Goal: Task Accomplishment & Management: Manage account settings

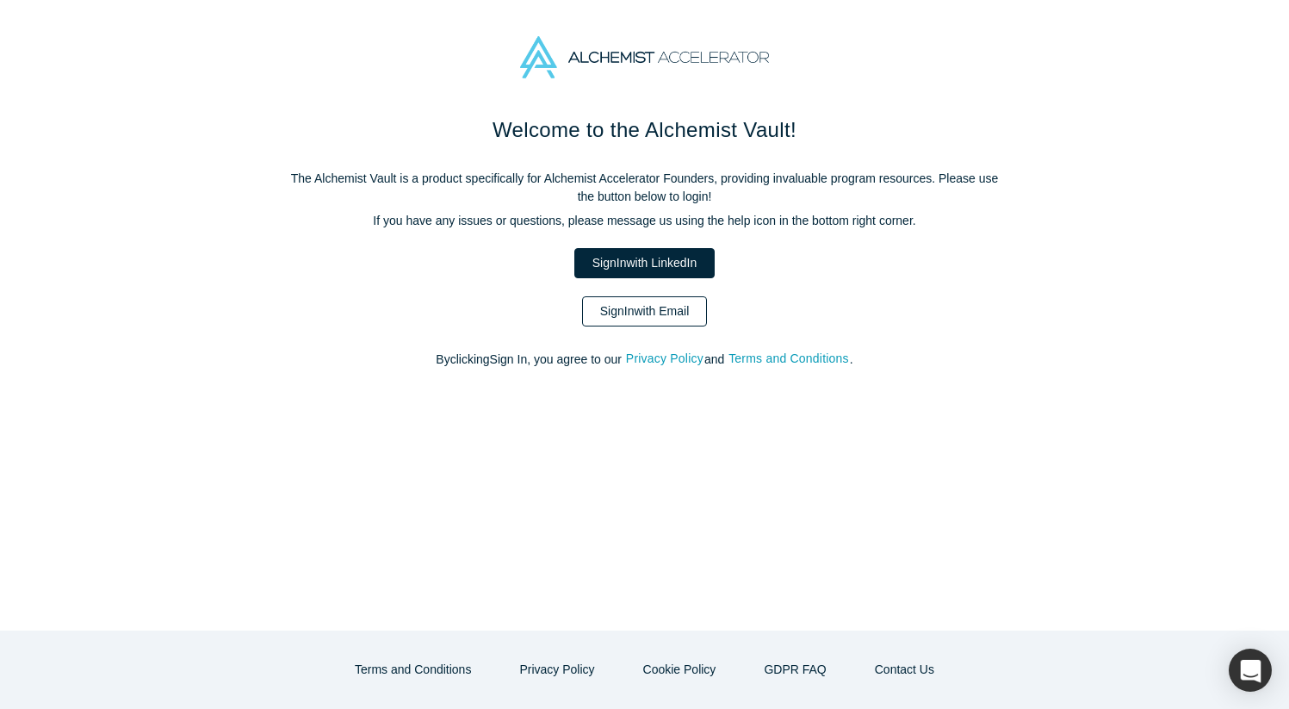
click at [601, 314] on link "Sign In with Email" at bounding box center [645, 311] width 126 height 30
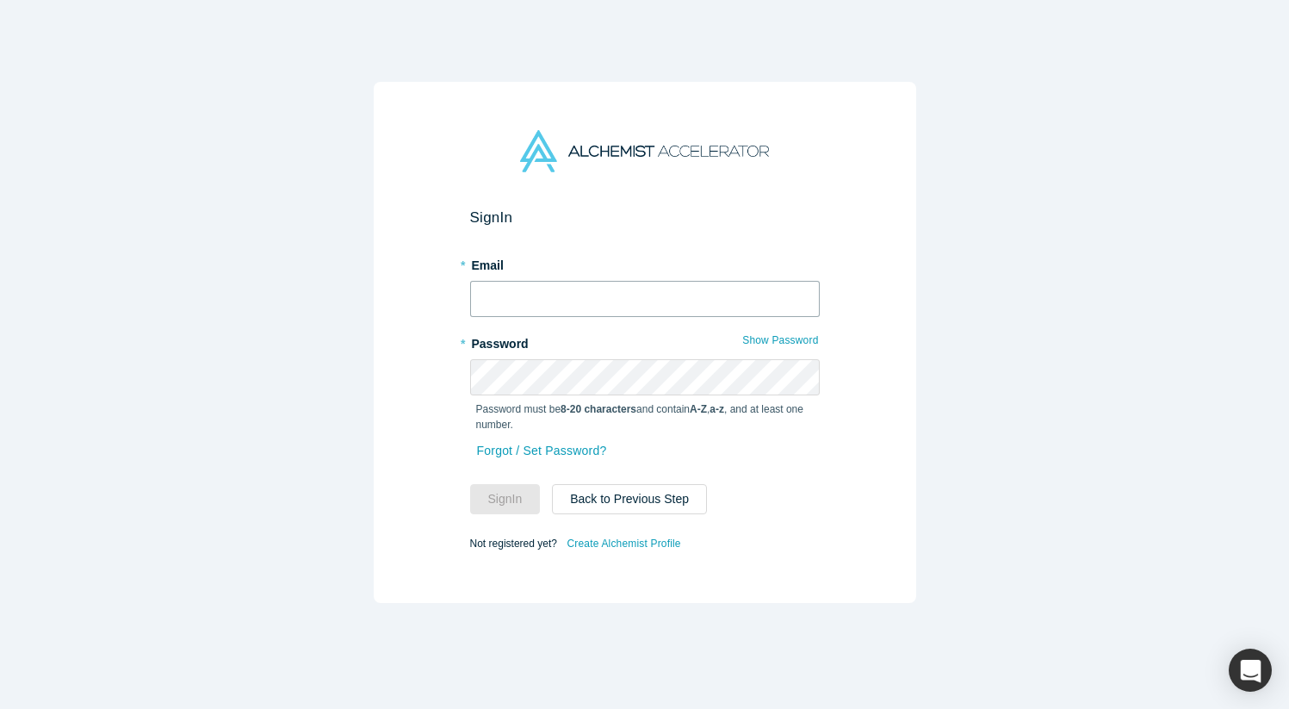
click at [593, 304] on input "text" at bounding box center [645, 299] width 350 height 36
type input "[EMAIL_ADDRESS][DOMAIN_NAME]"
click at [470, 484] on button "Sign In" at bounding box center [505, 499] width 71 height 30
